Goal: Task Accomplishment & Management: Manage account settings

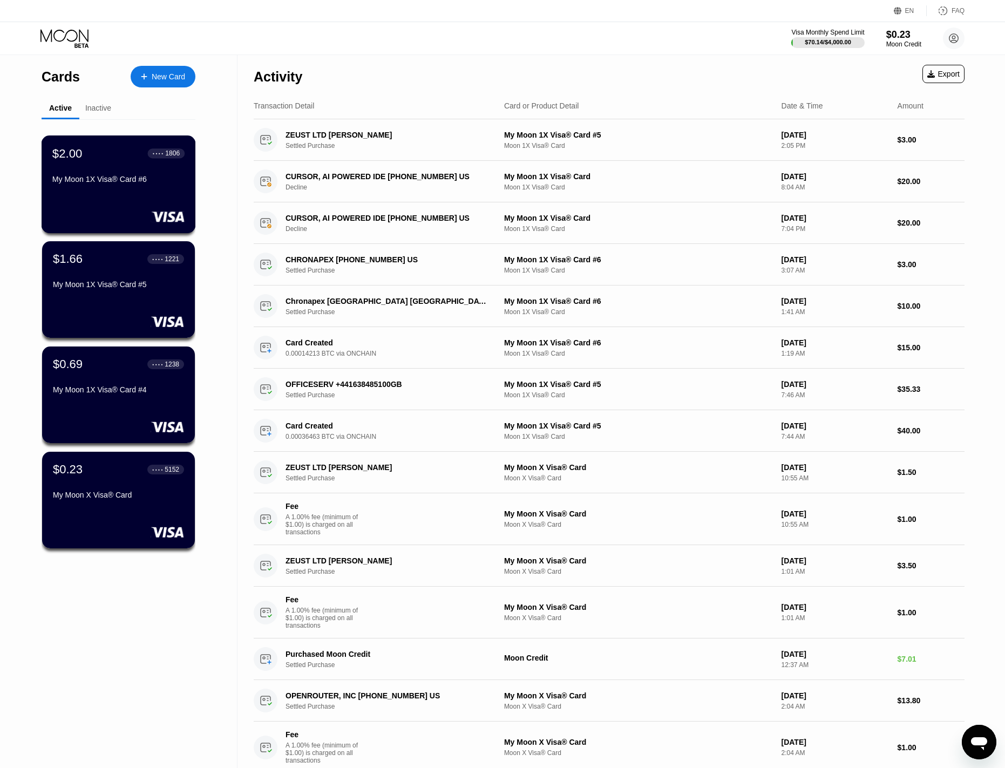
click at [101, 178] on div "My Moon 1X Visa® Card #6" at bounding box center [118, 179] width 132 height 9
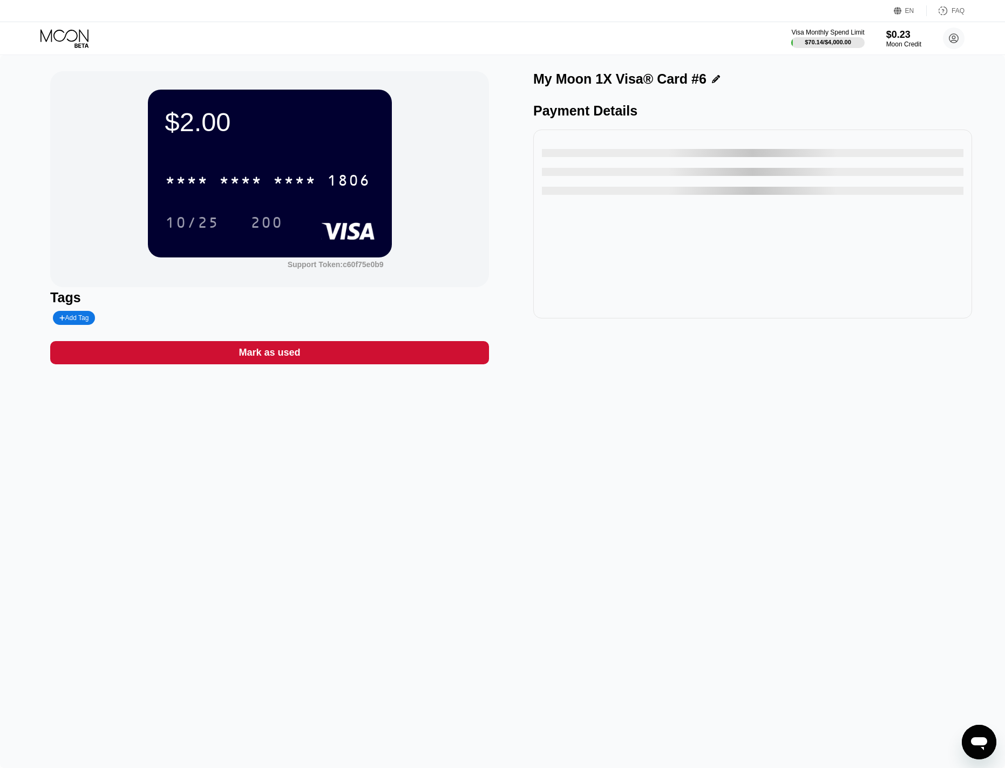
click at [276, 356] on div "Mark as used" at bounding box center [270, 353] width 62 height 12
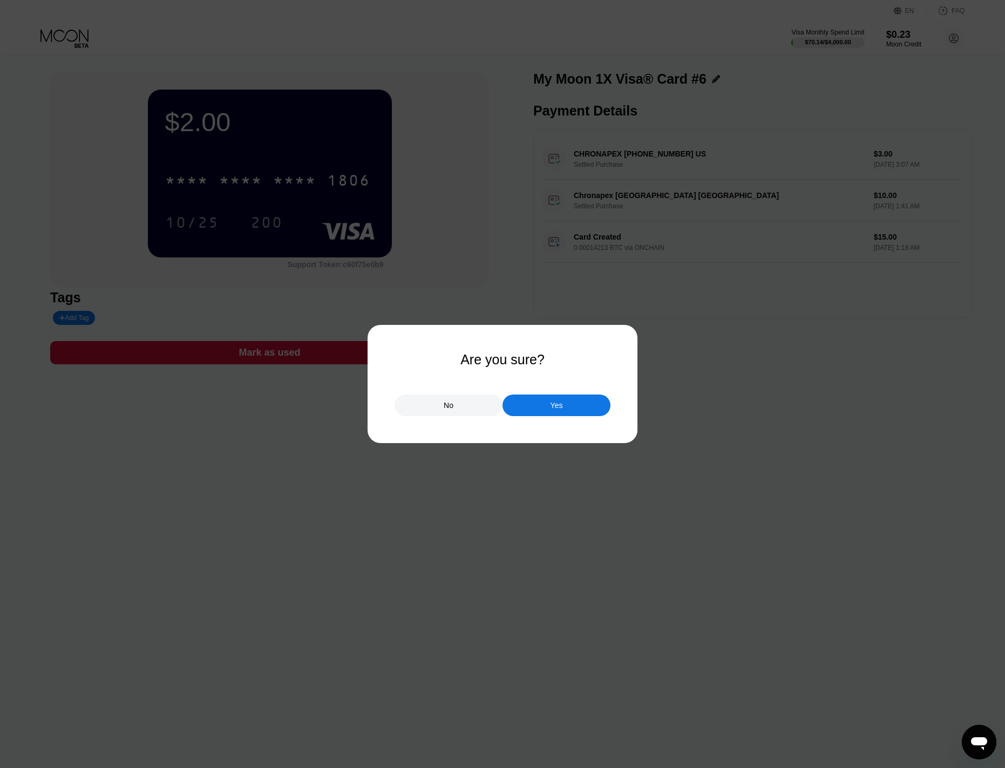
click at [535, 403] on div "Yes" at bounding box center [557, 406] width 108 height 22
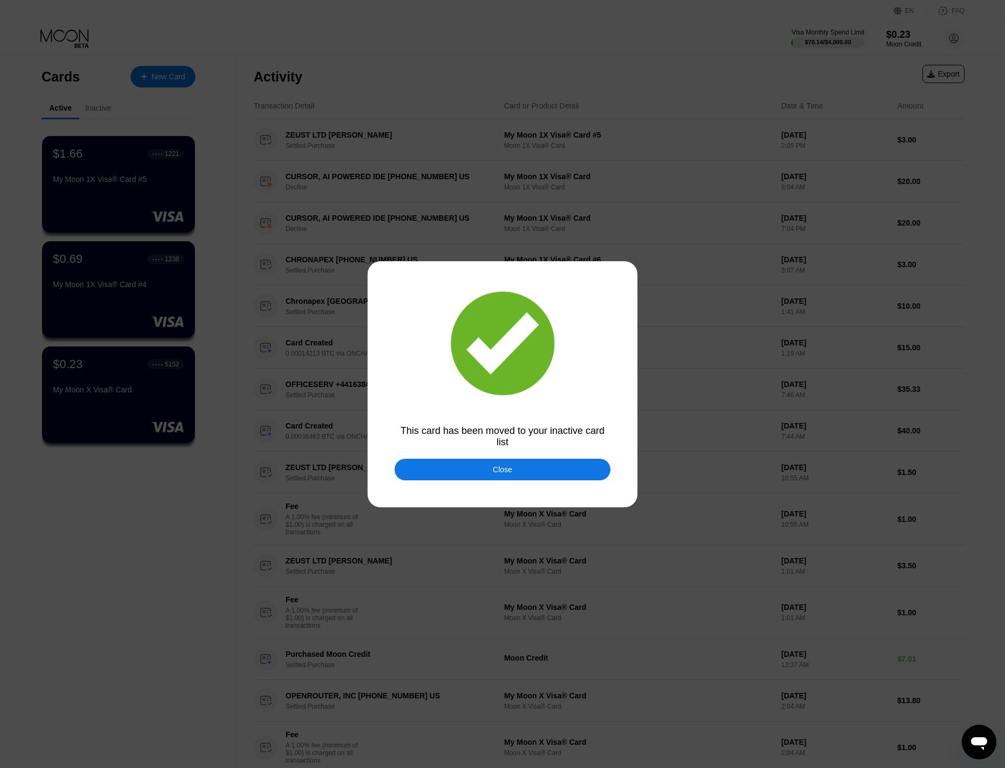
click at [507, 468] on div "Close" at bounding box center [502, 469] width 19 height 9
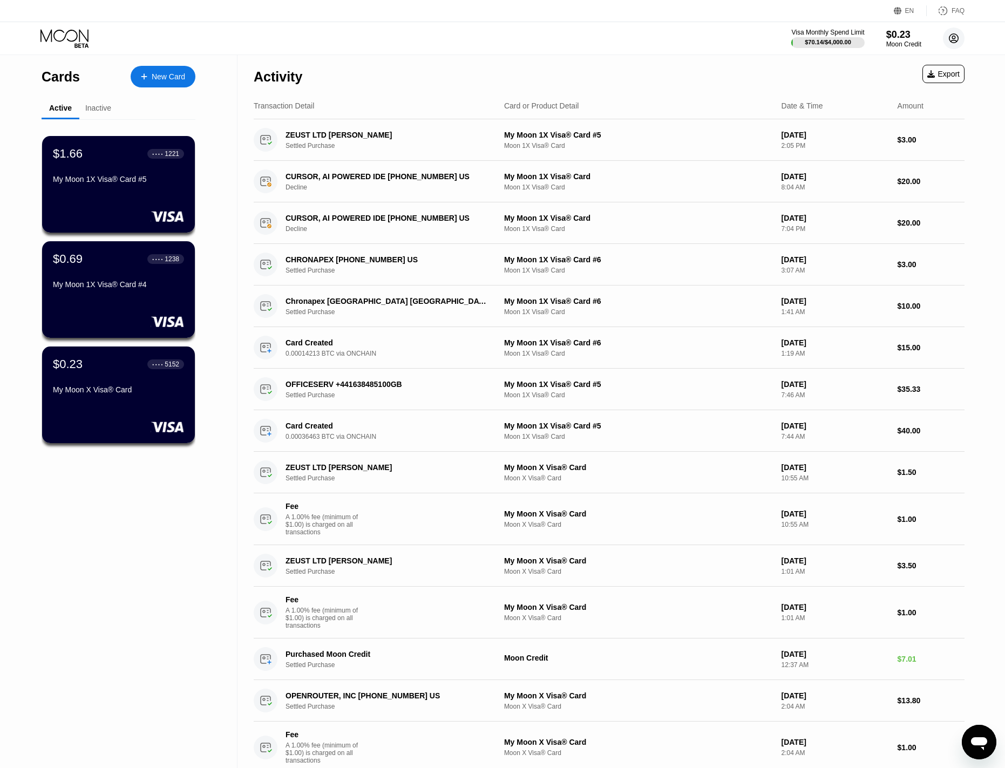
click at [951, 36] on circle at bounding box center [954, 39] width 22 height 22
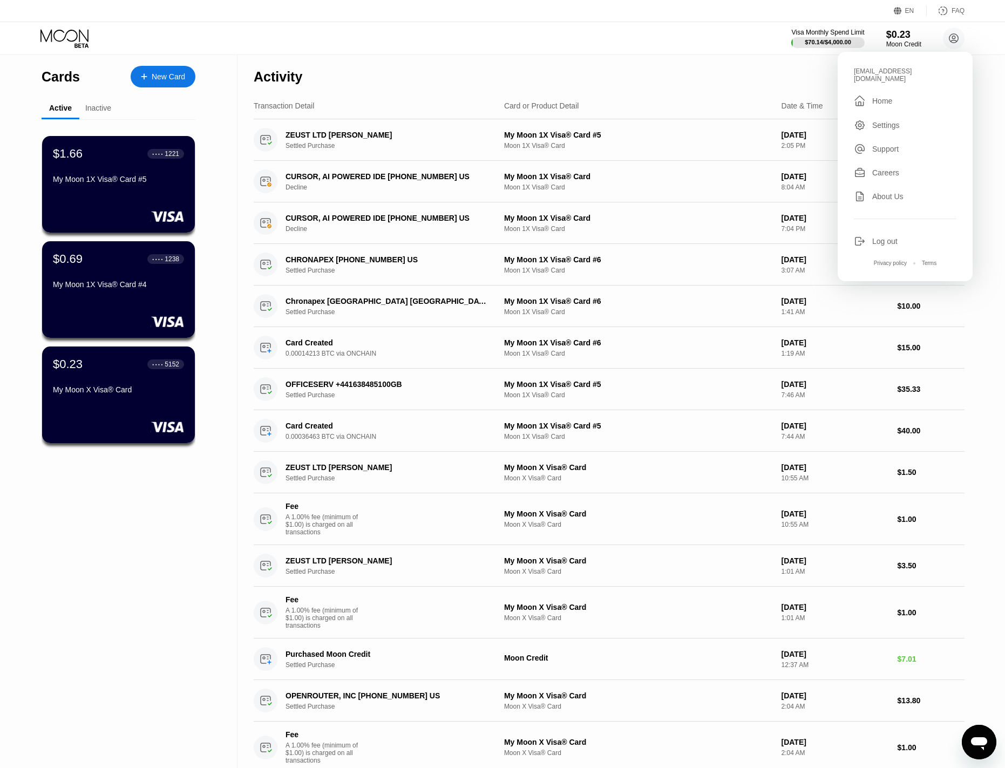
click at [788, 64] on div "Activity Export" at bounding box center [609, 74] width 711 height 38
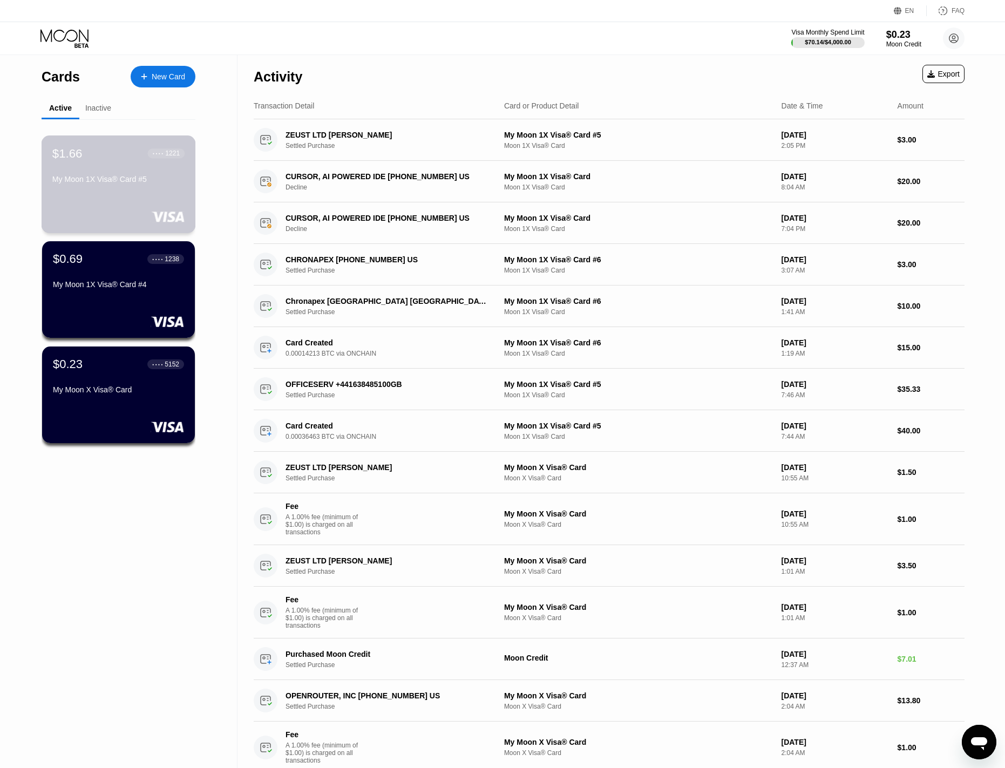
click at [112, 172] on div "$1.66 ● ● ● ● 1221 My Moon 1X Visa® Card #5" at bounding box center [118, 167] width 132 height 42
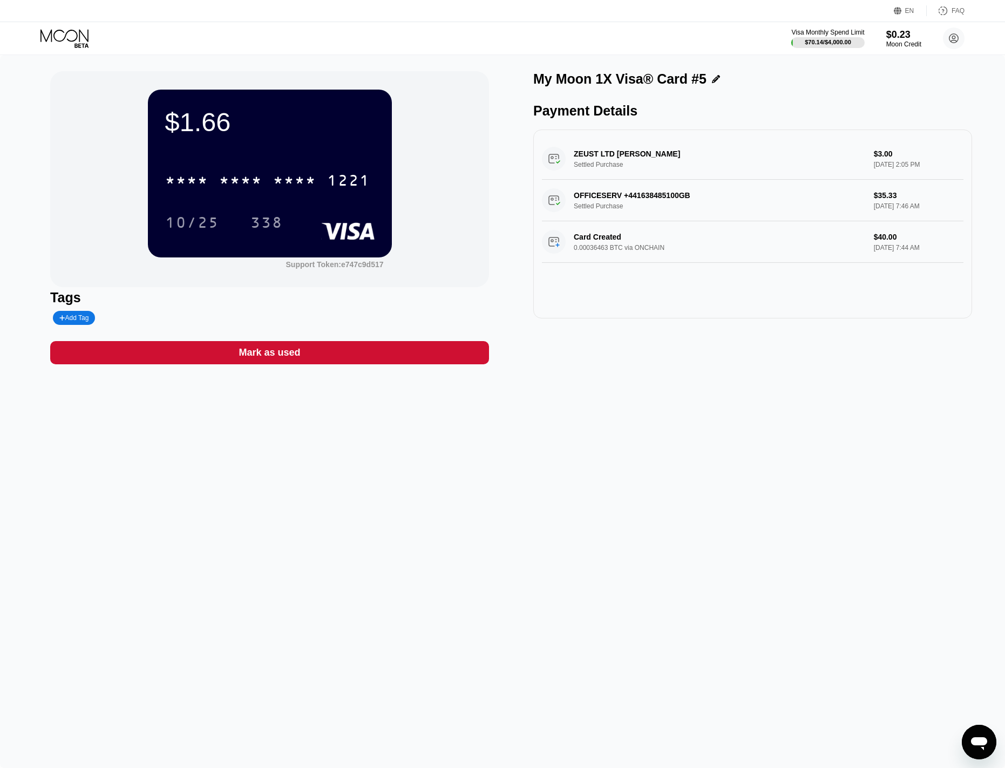
click at [341, 356] on div "Mark as used" at bounding box center [269, 352] width 439 height 23
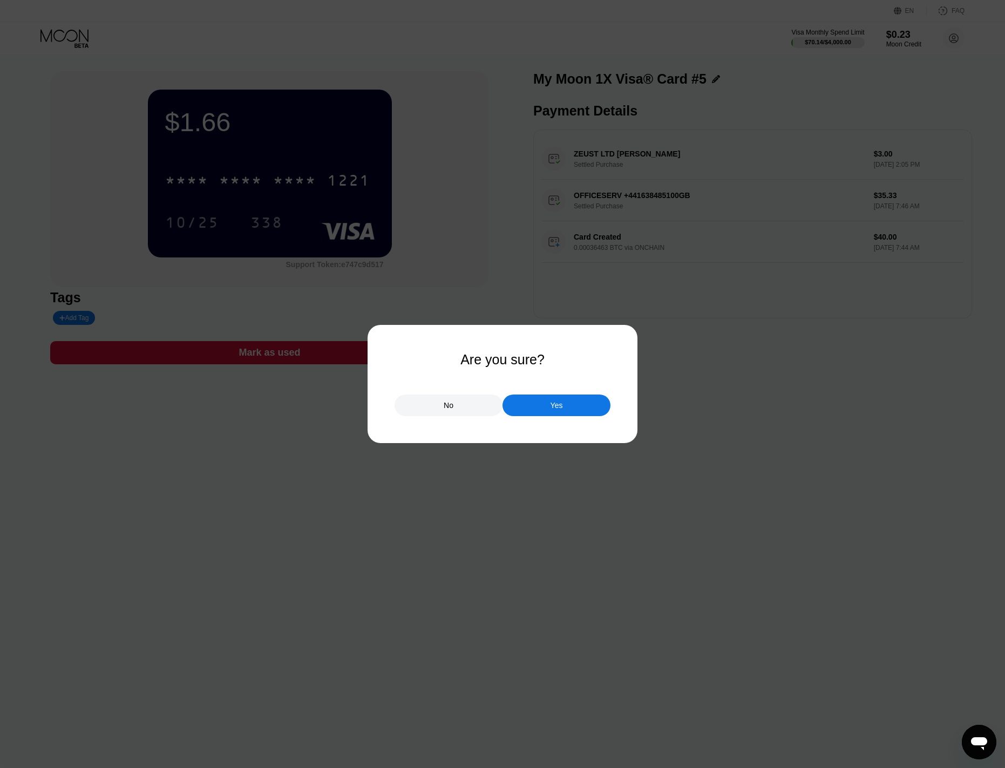
click at [530, 405] on div "Yes" at bounding box center [557, 406] width 108 height 22
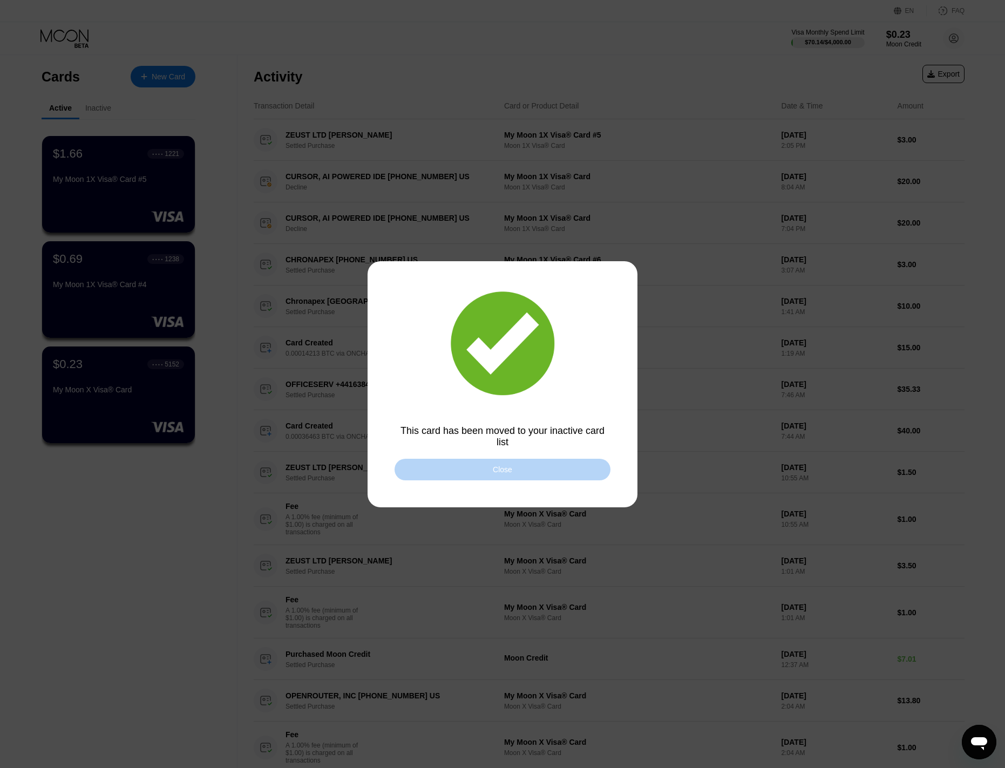
click at [485, 471] on div "Close" at bounding box center [503, 470] width 216 height 22
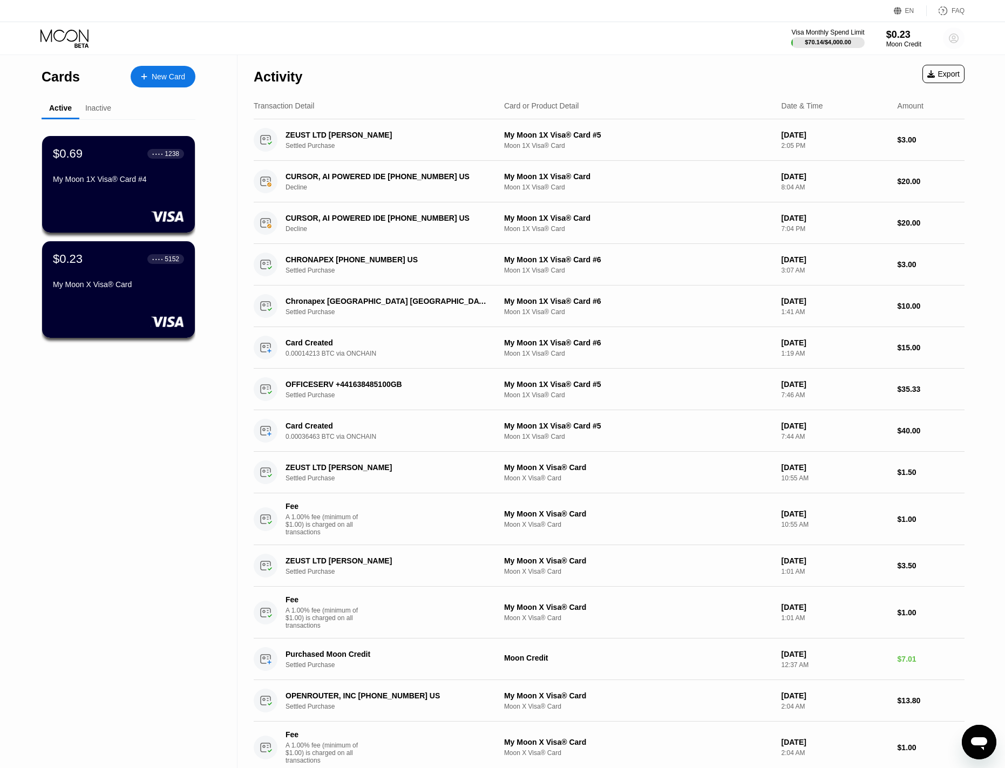
click at [955, 37] on icon at bounding box center [954, 39] width 6 height 6
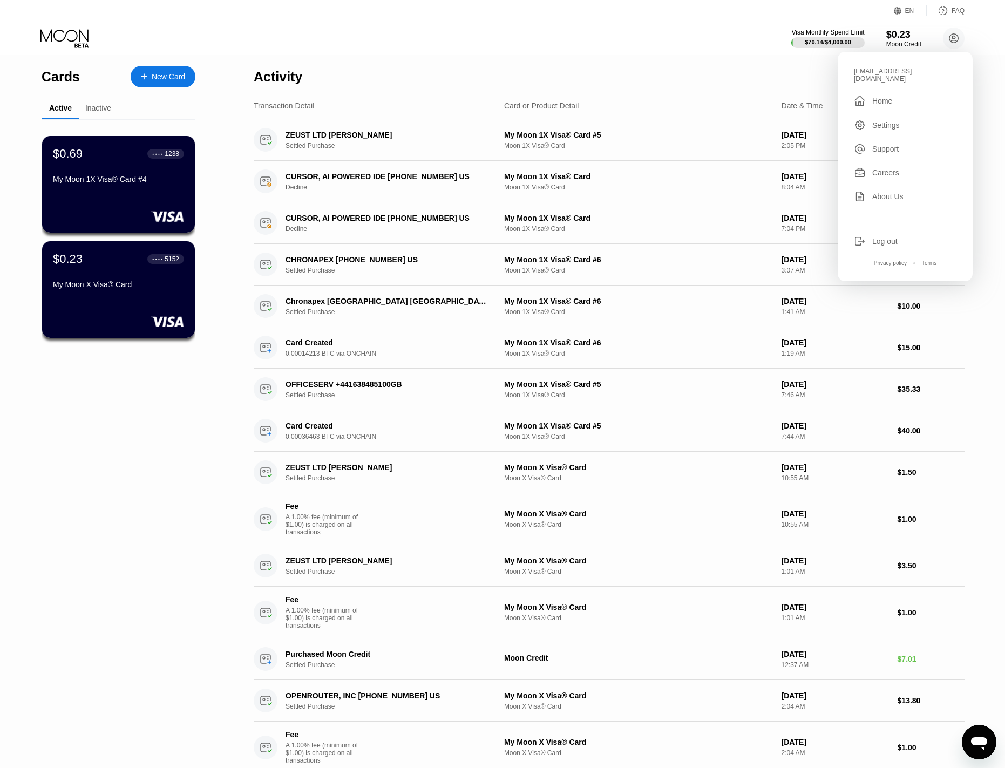
click at [875, 237] on div "Log out" at bounding box center [884, 241] width 25 height 9
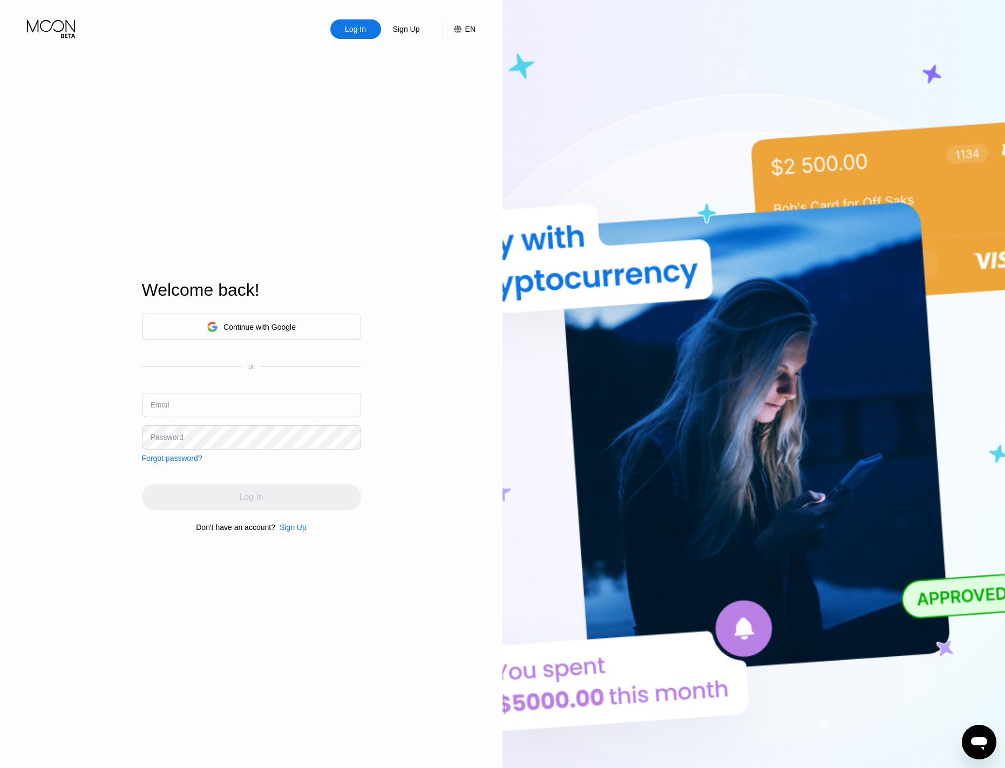
click at [194, 409] on input "text" at bounding box center [251, 405] width 219 height 24
type input "[EMAIL_ADDRESS][DOMAIN_NAME]"
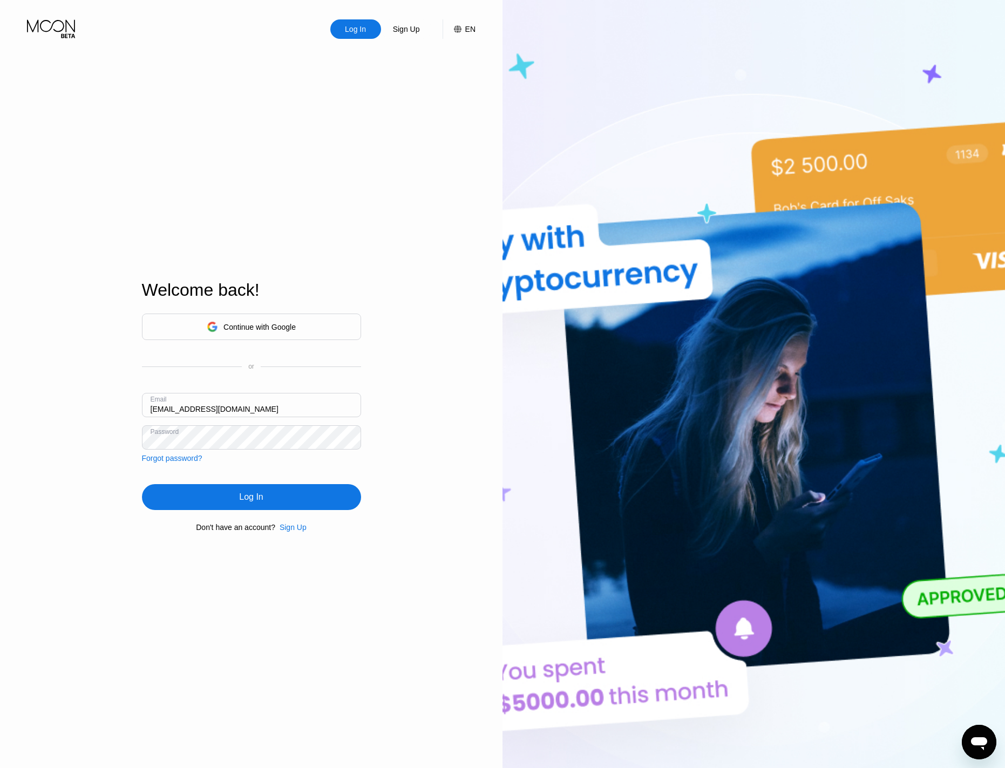
click at [68, 477] on div "Log In Sign Up EN Language Select an item Save Welcome back! Continue with Goog…" at bounding box center [251, 422] width 503 height 845
click at [167, 499] on div "Log In" at bounding box center [251, 497] width 219 height 26
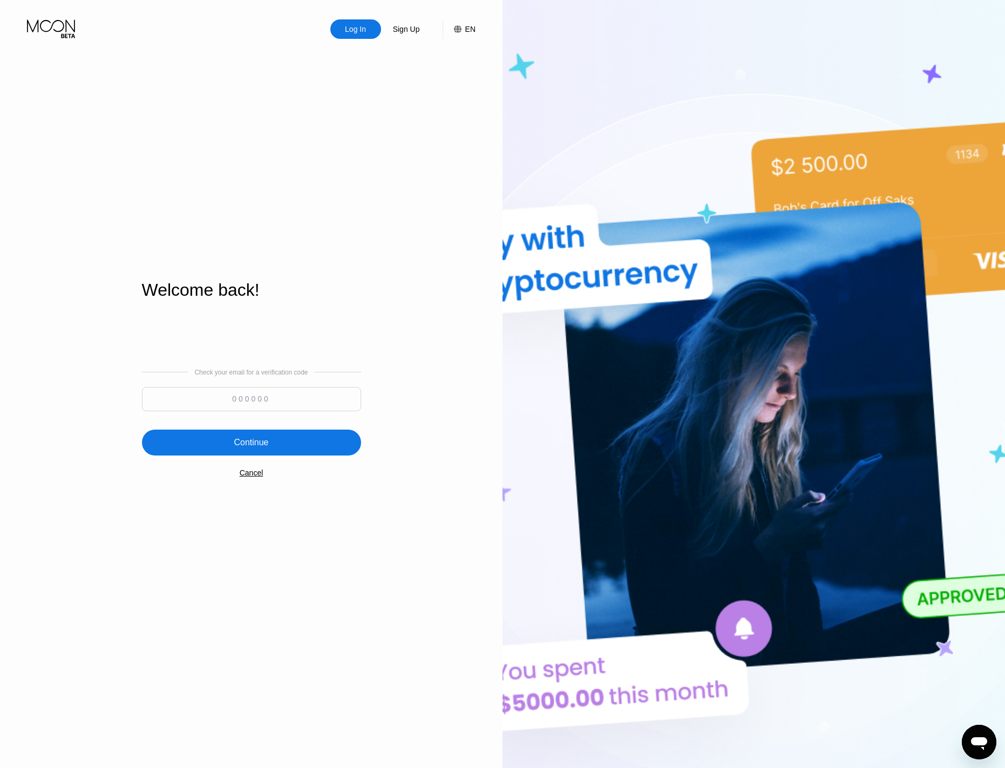
click at [259, 399] on input at bounding box center [251, 399] width 219 height 24
click at [217, 397] on input at bounding box center [251, 399] width 219 height 24
type input "357694"
click at [263, 439] on div "Continue" at bounding box center [251, 442] width 35 height 11
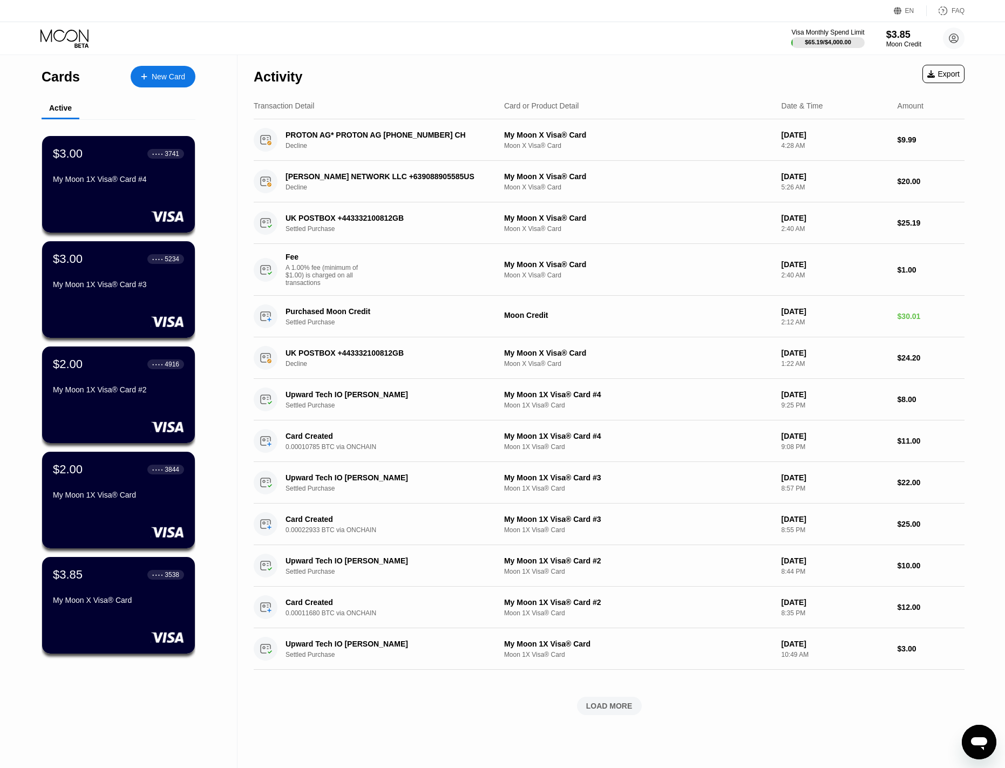
click at [501, 44] on div "Visa Monthly Spend Limit $65.19 / $4,000.00 $3.85 Moon Credit [EMAIL_ADDRESS][D…" at bounding box center [502, 38] width 1005 height 32
click at [109, 489] on div "$2.00 ● ● ● ● 3844 My Moon 1X Visa® Card" at bounding box center [118, 483] width 132 height 42
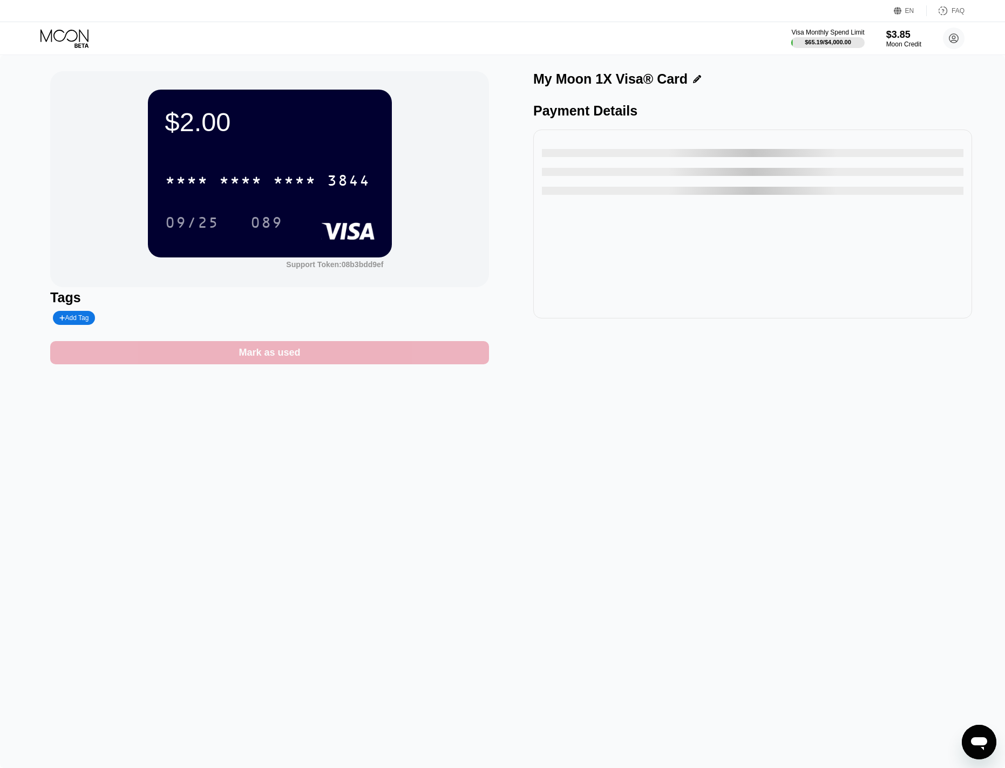
click at [308, 354] on div "Mark as used" at bounding box center [269, 352] width 439 height 23
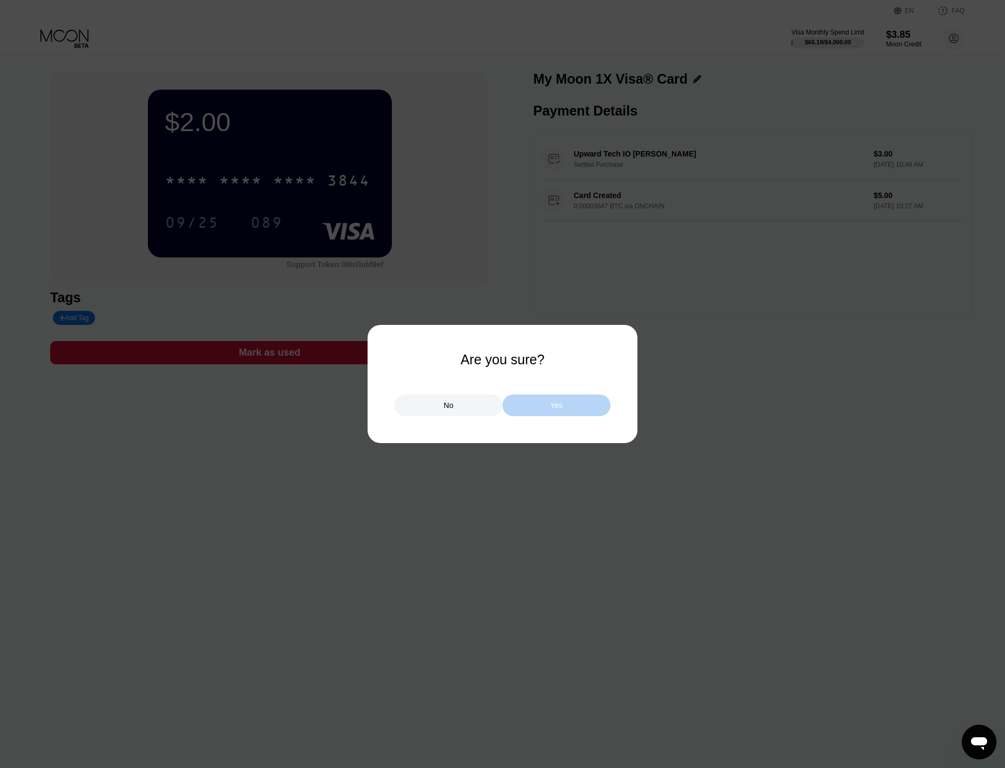
click at [532, 399] on div "Yes" at bounding box center [557, 406] width 108 height 22
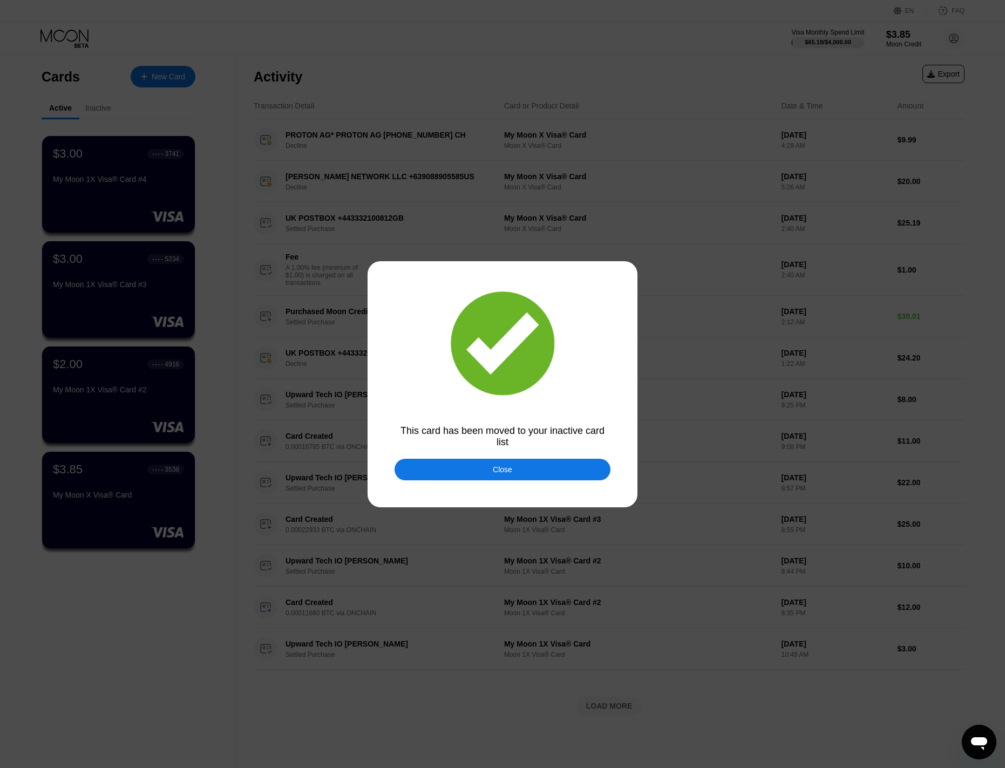
click at [524, 471] on div "Close" at bounding box center [503, 470] width 216 height 22
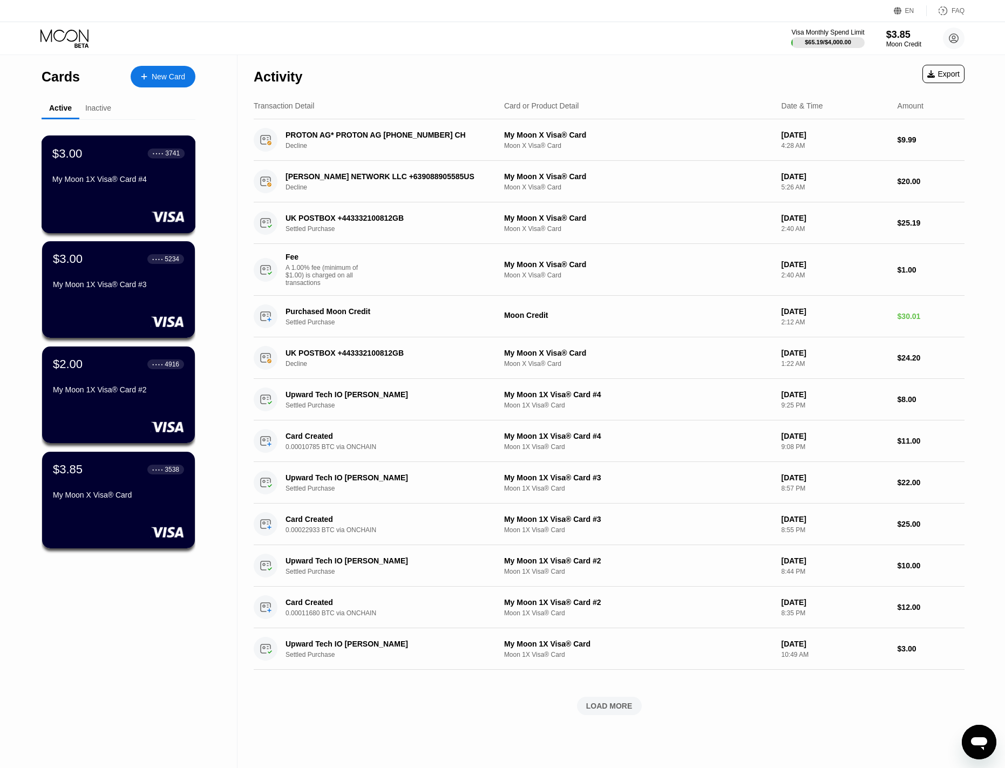
click at [104, 188] on div "My Moon 1X Visa® Card #4" at bounding box center [118, 181] width 132 height 13
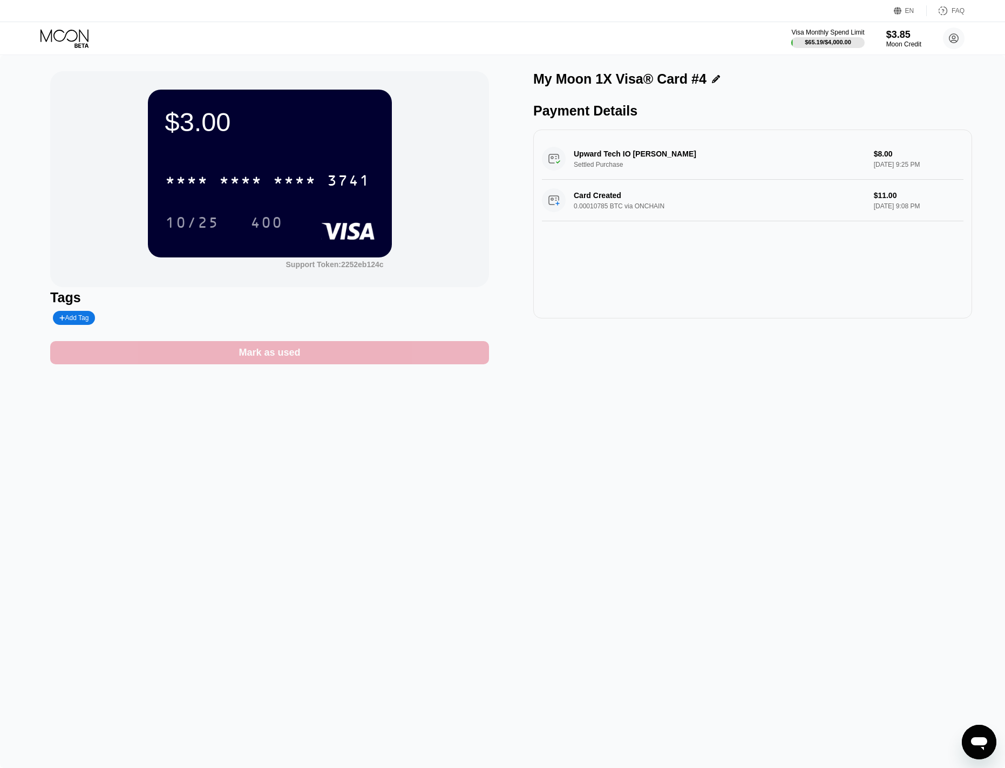
click at [254, 356] on div "Mark as used" at bounding box center [270, 353] width 62 height 12
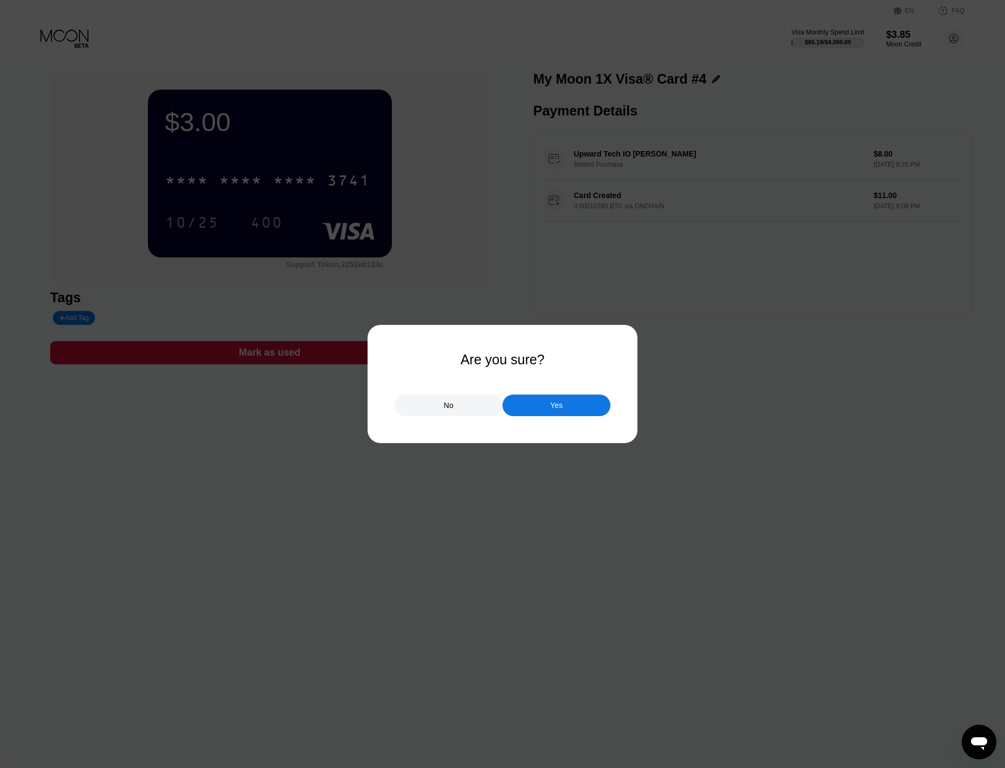
click at [543, 406] on div "Yes" at bounding box center [557, 406] width 108 height 22
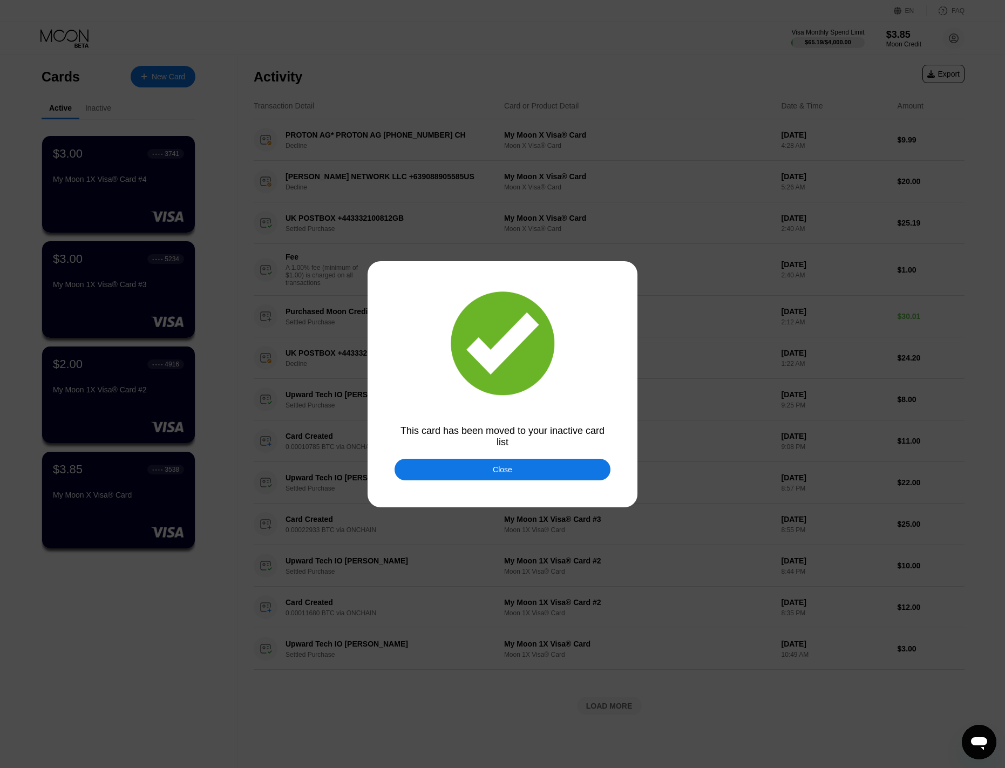
click at [506, 471] on div "Close" at bounding box center [502, 469] width 19 height 9
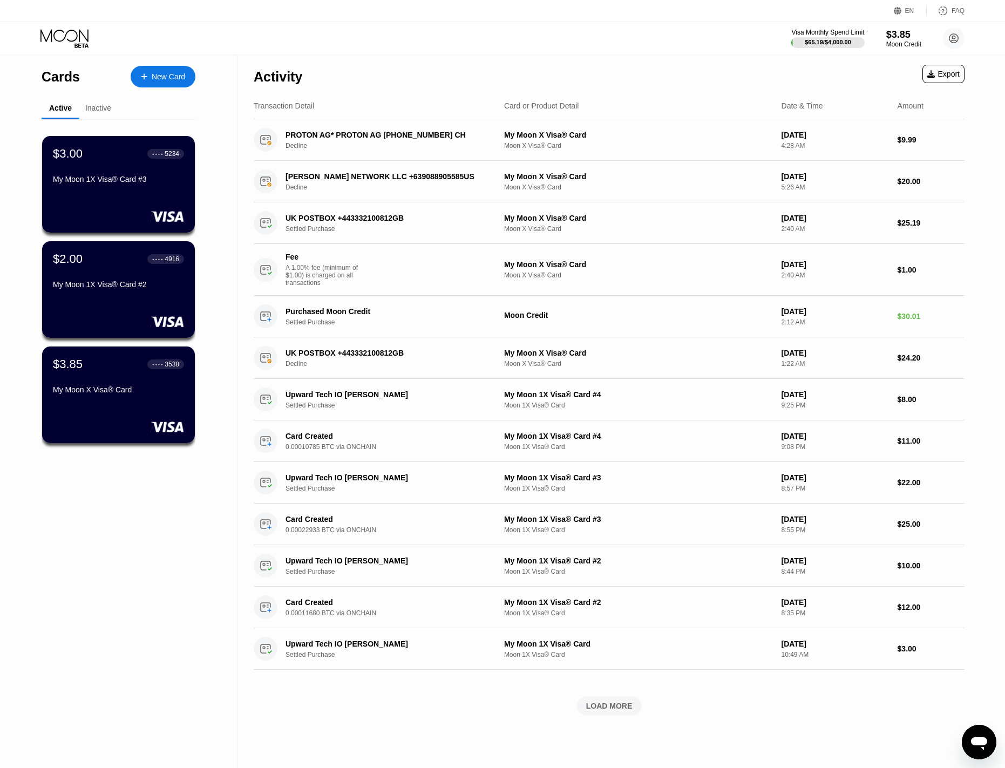
click at [99, 182] on div "My Moon 1X Visa® Card #3" at bounding box center [118, 179] width 131 height 9
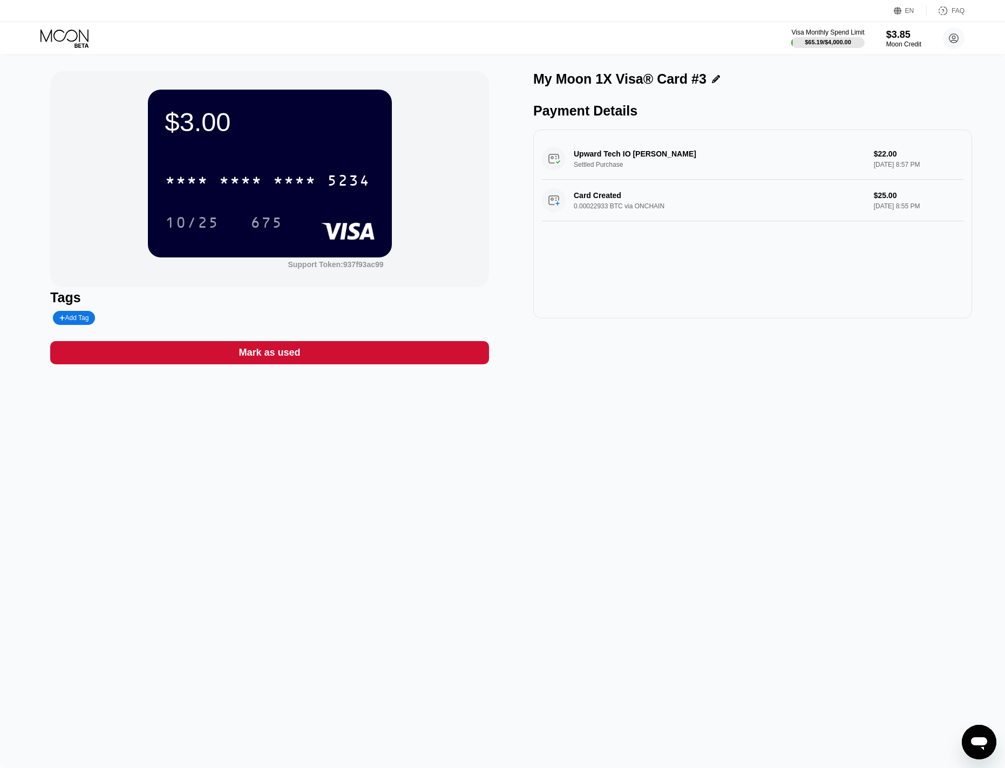
click at [283, 356] on div "Mark as used" at bounding box center [270, 353] width 62 height 12
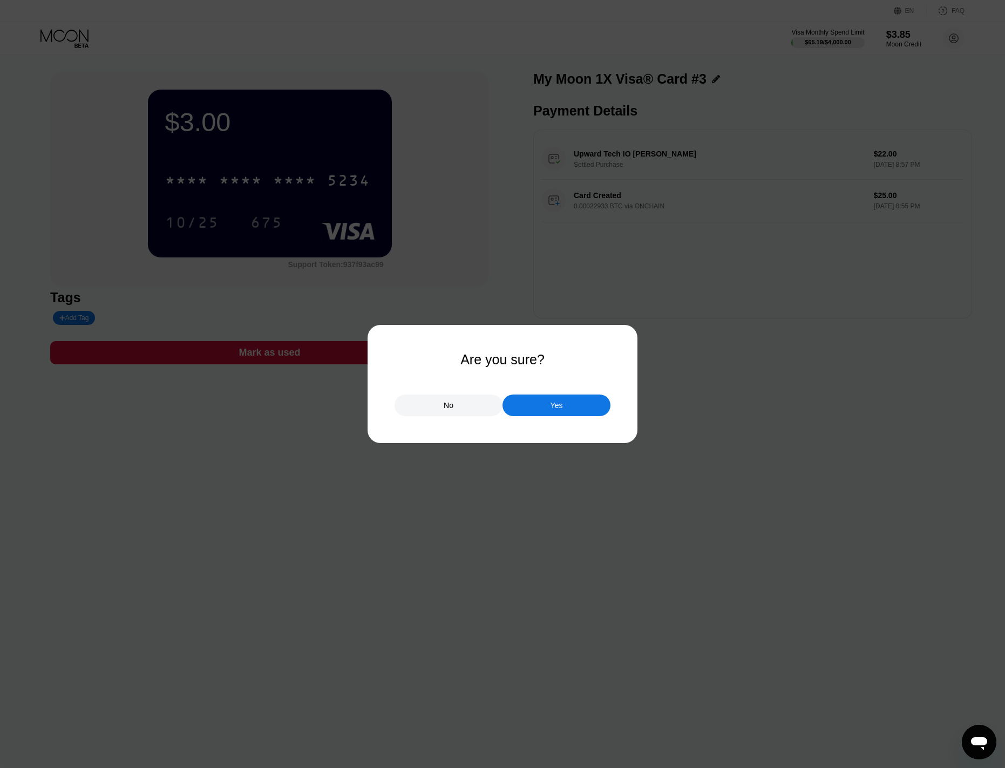
click at [534, 405] on div "Yes" at bounding box center [557, 406] width 108 height 22
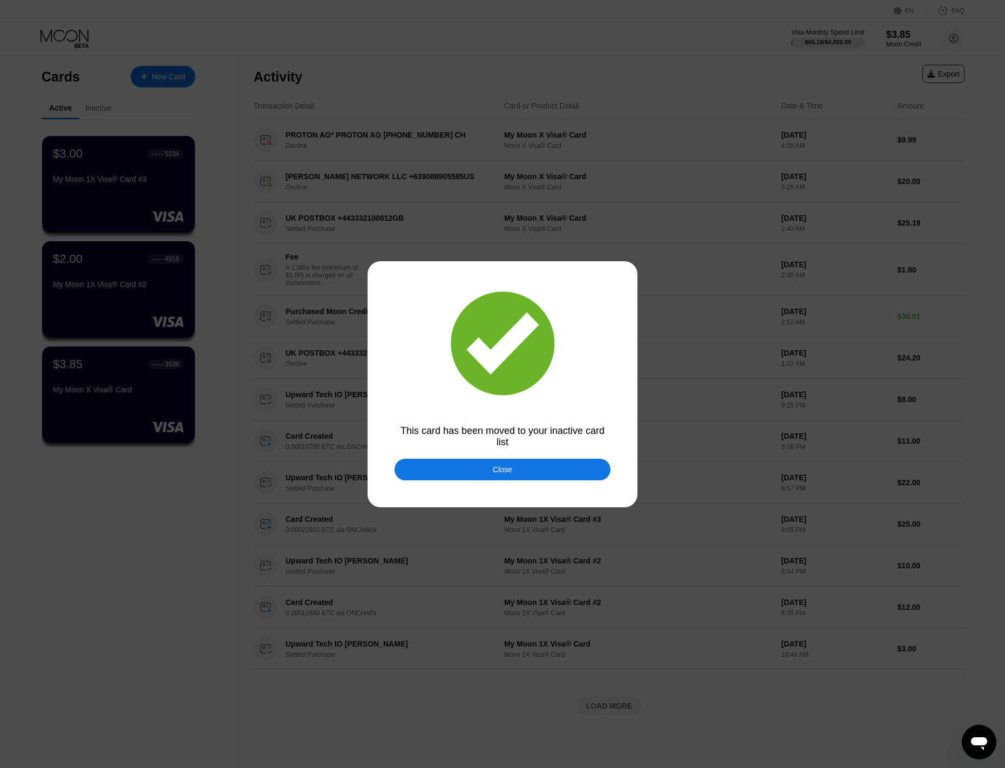
click at [476, 468] on div "Close" at bounding box center [503, 470] width 216 height 22
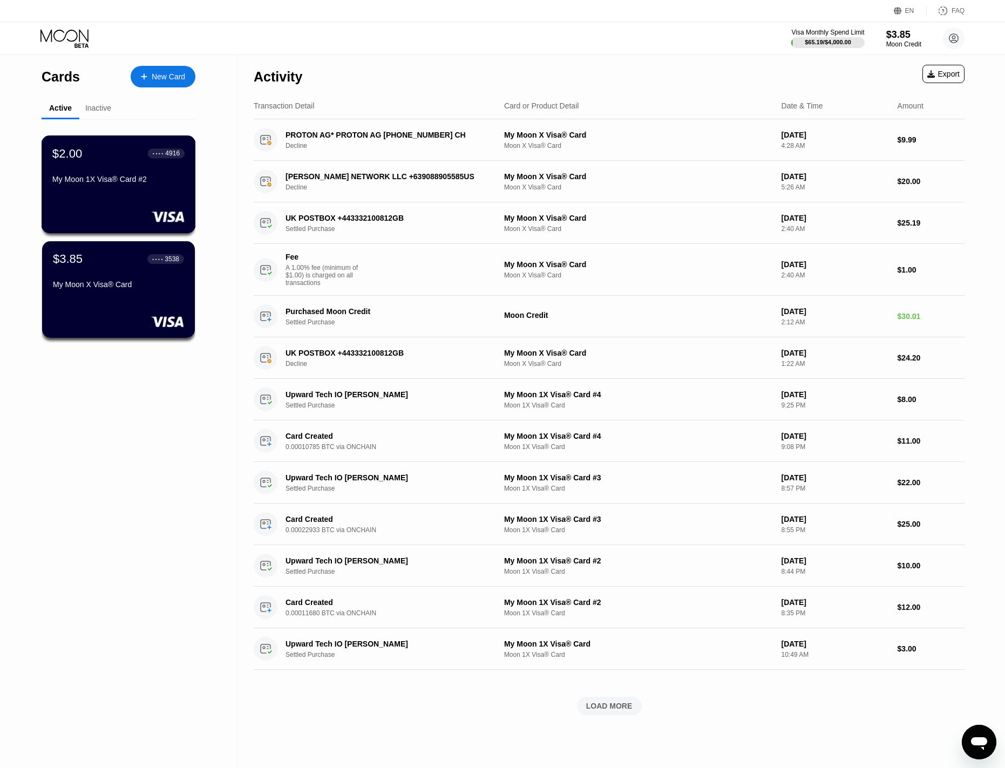
click at [121, 188] on div "My Moon 1X Visa® Card #2" at bounding box center [118, 181] width 132 height 13
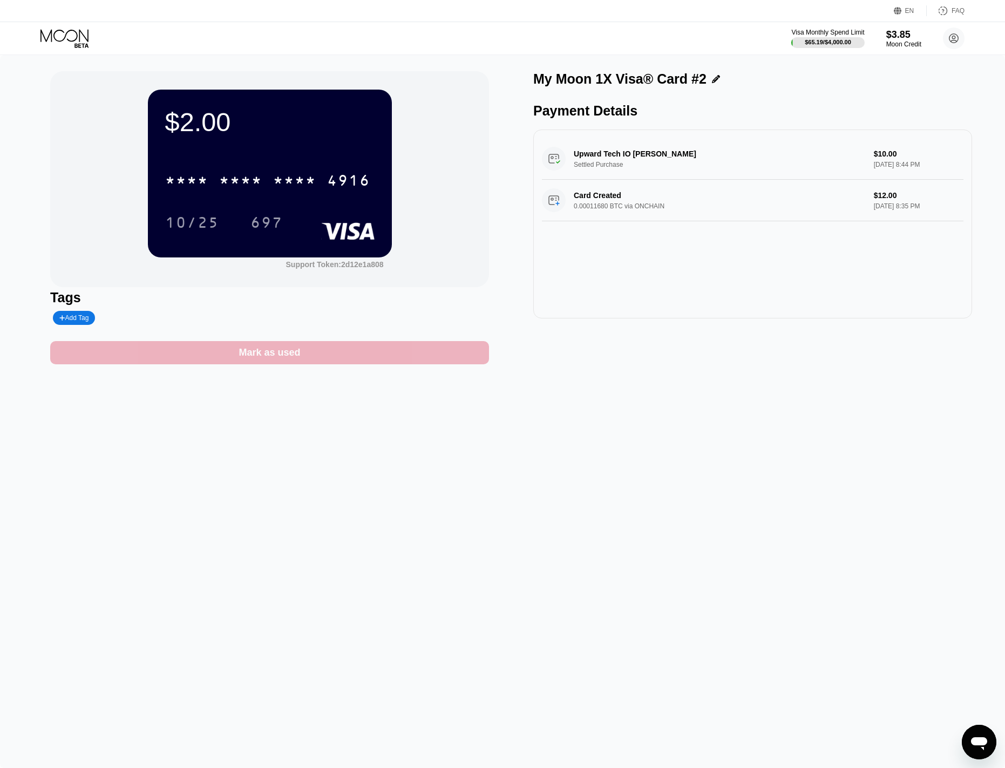
click at [266, 355] on div "Mark as used" at bounding box center [270, 353] width 62 height 12
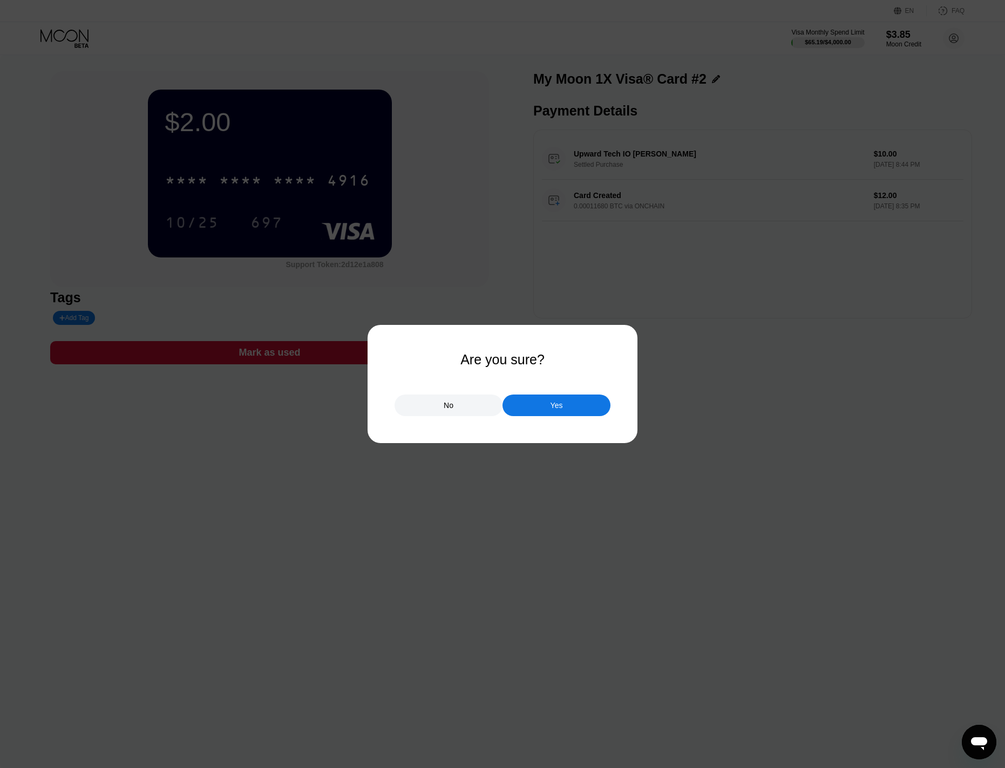
click at [532, 404] on div "Yes" at bounding box center [557, 406] width 108 height 22
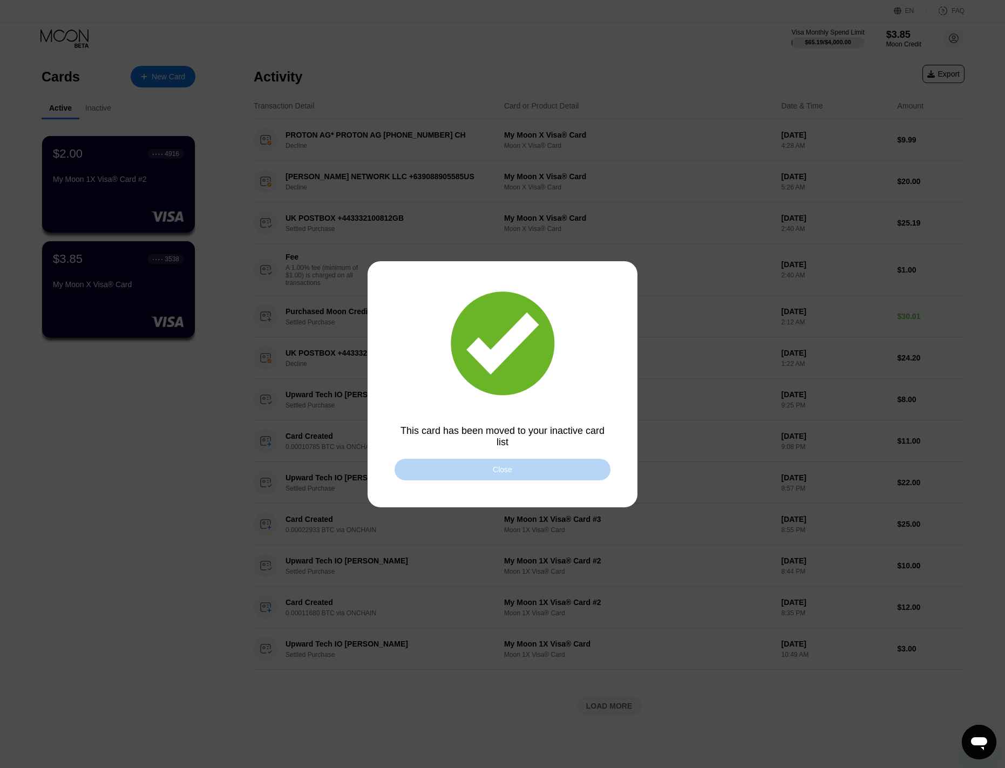
click at [486, 469] on div "Close" at bounding box center [503, 470] width 216 height 22
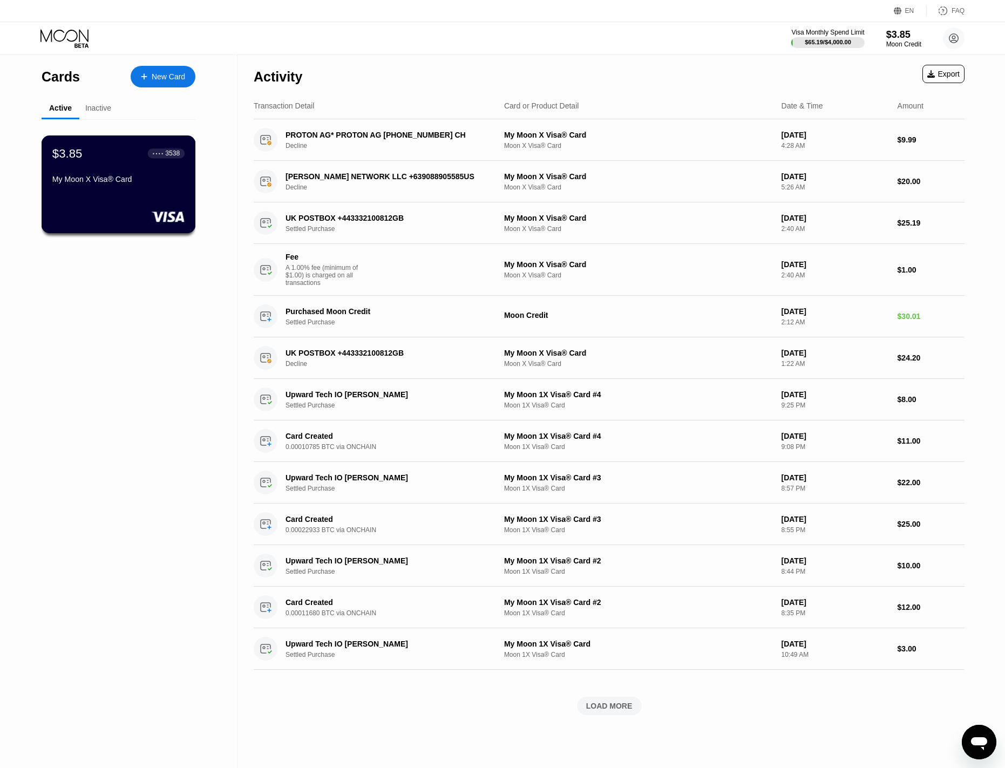
click at [135, 175] on div "$3.85 ● ● ● ● 3538 My Moon X Visa® Card" at bounding box center [118, 167] width 132 height 42
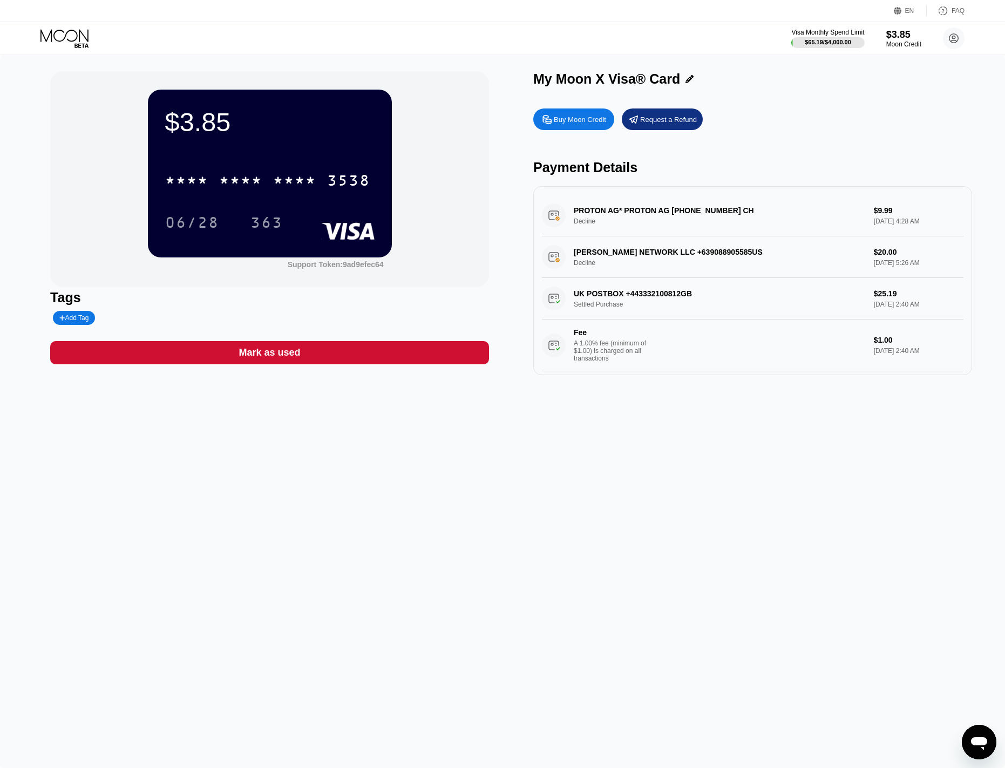
click at [53, 37] on icon at bounding box center [65, 38] width 50 height 19
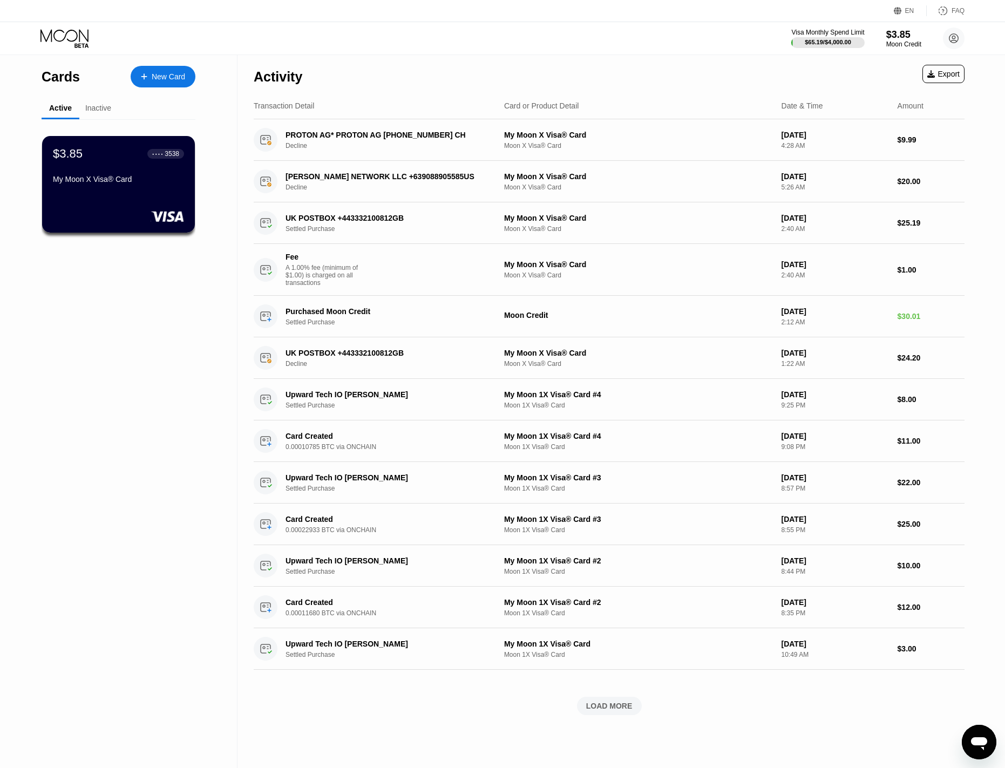
click at [62, 112] on div "Active" at bounding box center [60, 108] width 23 height 9
click at [604, 48] on div "Visa Monthly Spend Limit $65.19 / $4,000.00 $3.85 Moon Credit [EMAIL_ADDRESS][D…" at bounding box center [502, 38] width 1005 height 32
click at [180, 315] on div "$3.85 ● ● ● ● 3538 My Moon X Visa® Card" at bounding box center [119, 350] width 154 height 463
click at [898, 36] on div "$3.85" at bounding box center [904, 34] width 36 height 11
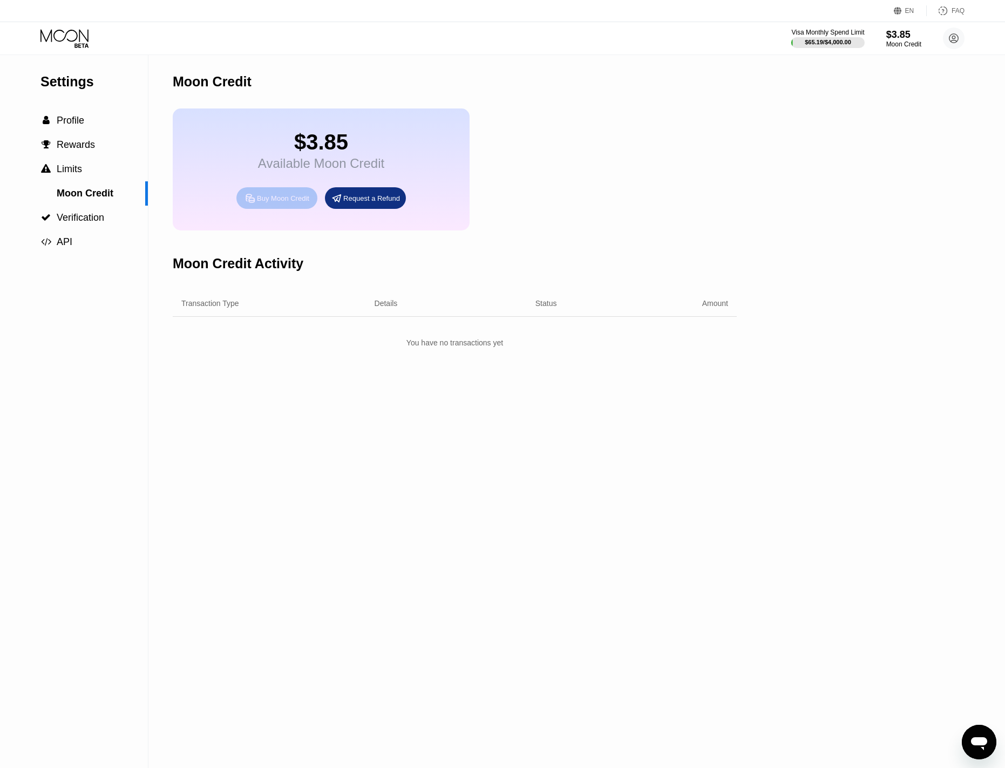
click at [283, 203] on div "Buy Moon Credit" at bounding box center [283, 198] width 52 height 9
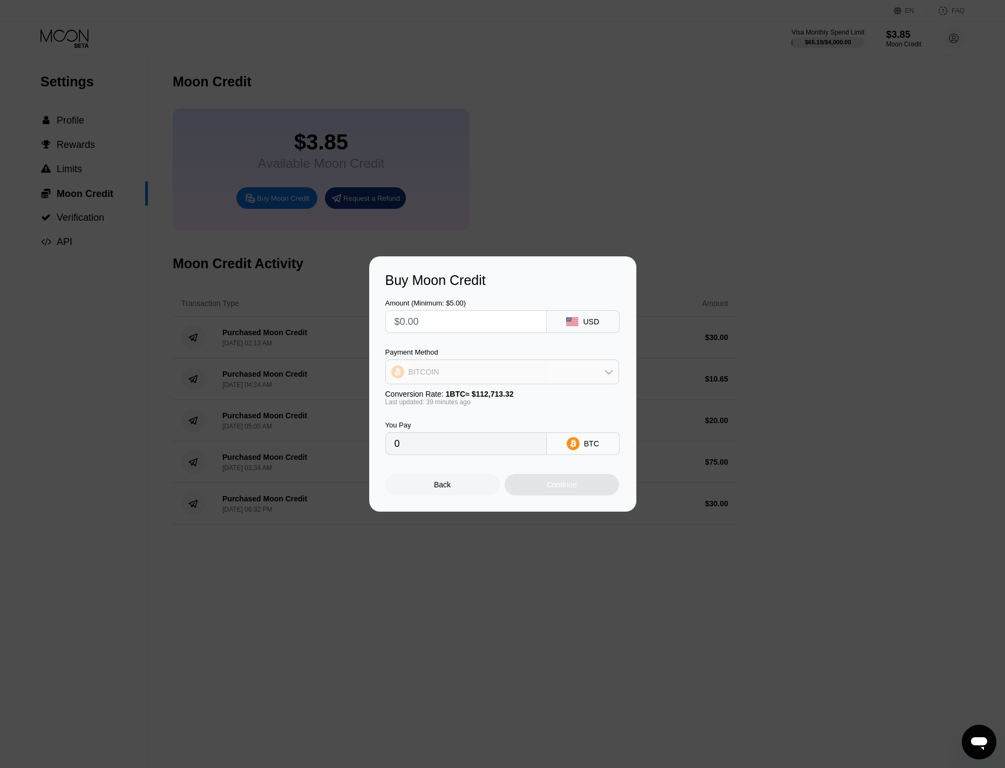
click at [486, 369] on div "BITCOIN" at bounding box center [502, 372] width 233 height 22
click at [442, 486] on div "Back" at bounding box center [442, 484] width 17 height 9
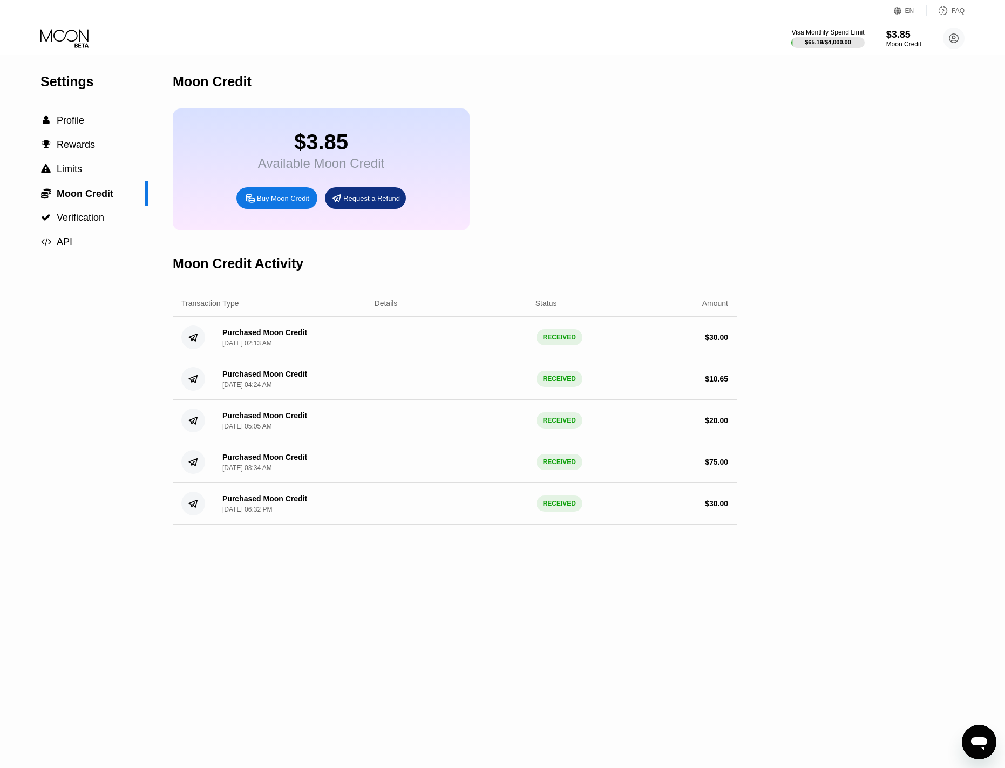
click at [60, 40] on icon at bounding box center [65, 38] width 50 height 19
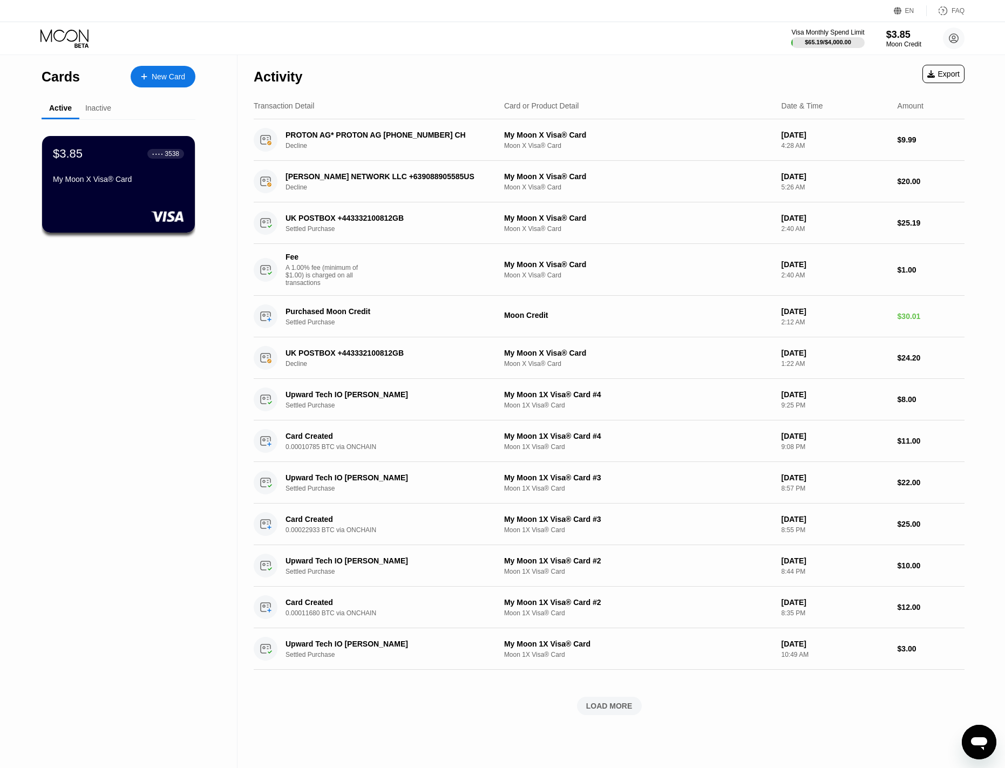
click at [639, 47] on div "Visa Monthly Spend Limit $65.19 / $4,000.00 $3.85 Moon Credit [EMAIL_ADDRESS][D…" at bounding box center [502, 38] width 1005 height 32
